Goal: Transaction & Acquisition: Purchase product/service

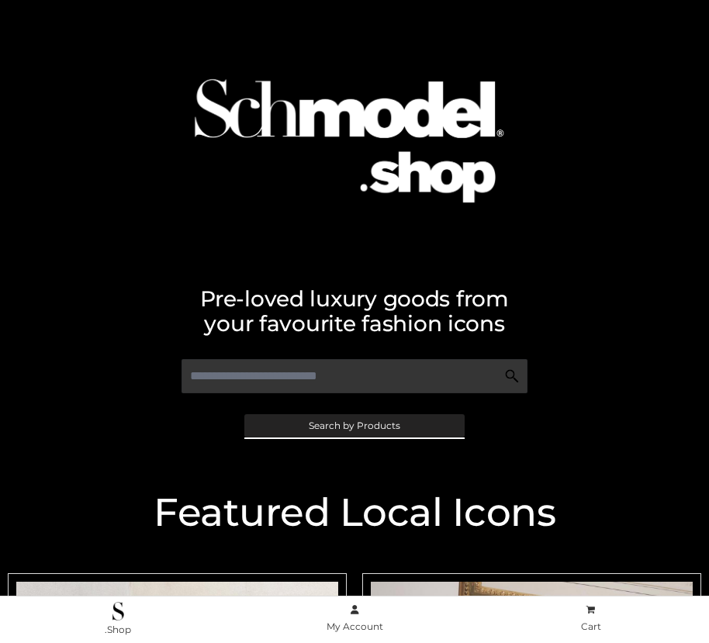
click at [354, 425] on span "Search by Products" at bounding box center [355, 425] width 92 height 9
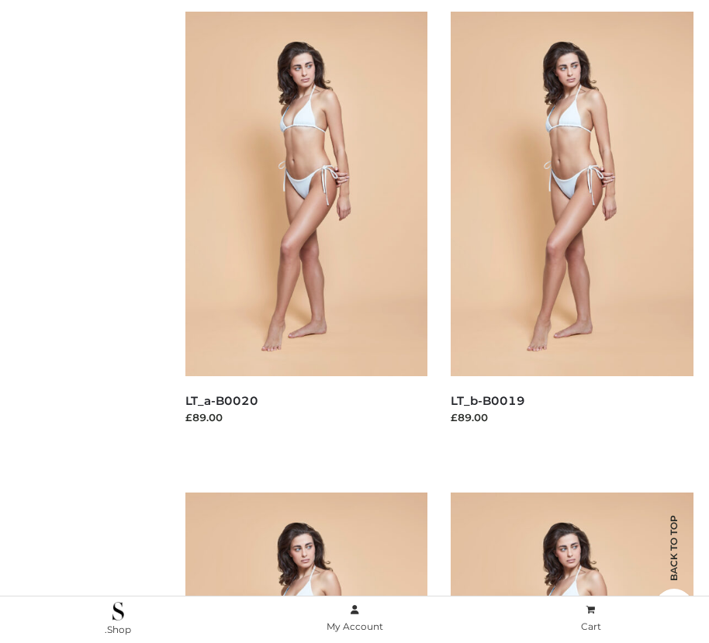
scroll to position [189, 0]
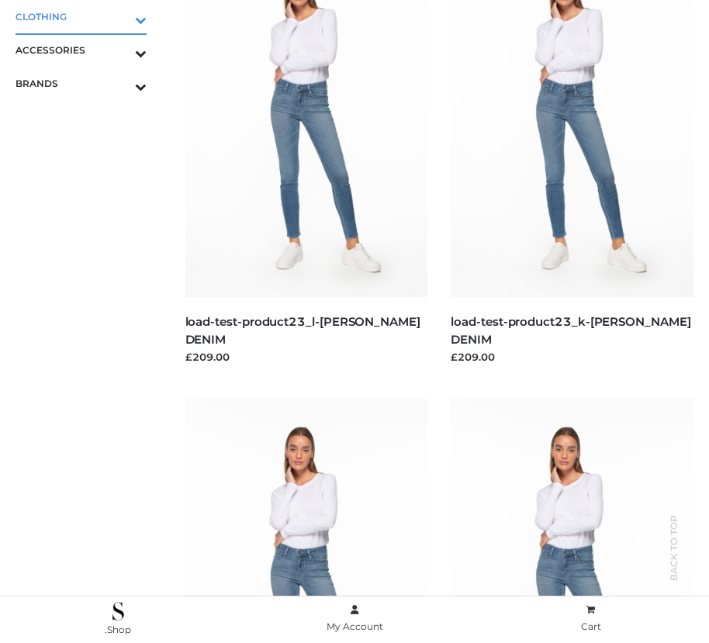
click at [119, 16] on icon "Toggle Submenu" at bounding box center [60, 20] width 174 height 18
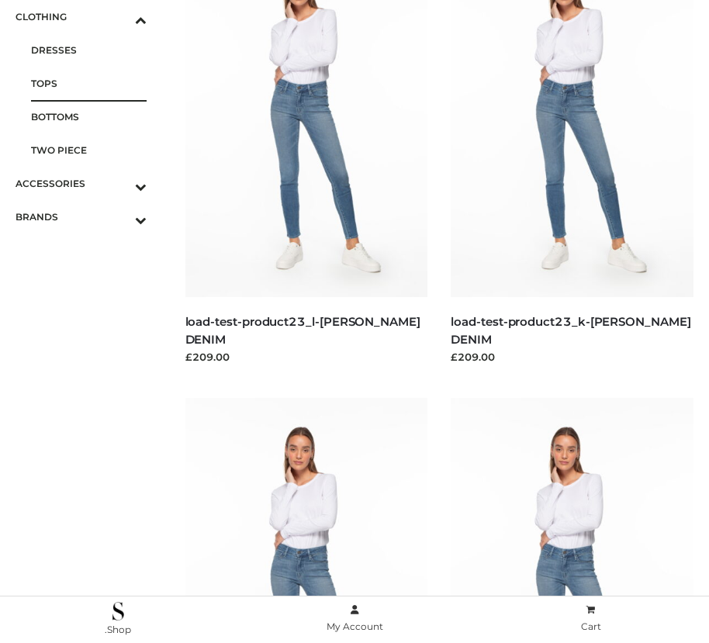
click at [88, 83] on span "TOPS" at bounding box center [89, 83] width 116 height 18
